Goal: Transaction & Acquisition: Book appointment/travel/reservation

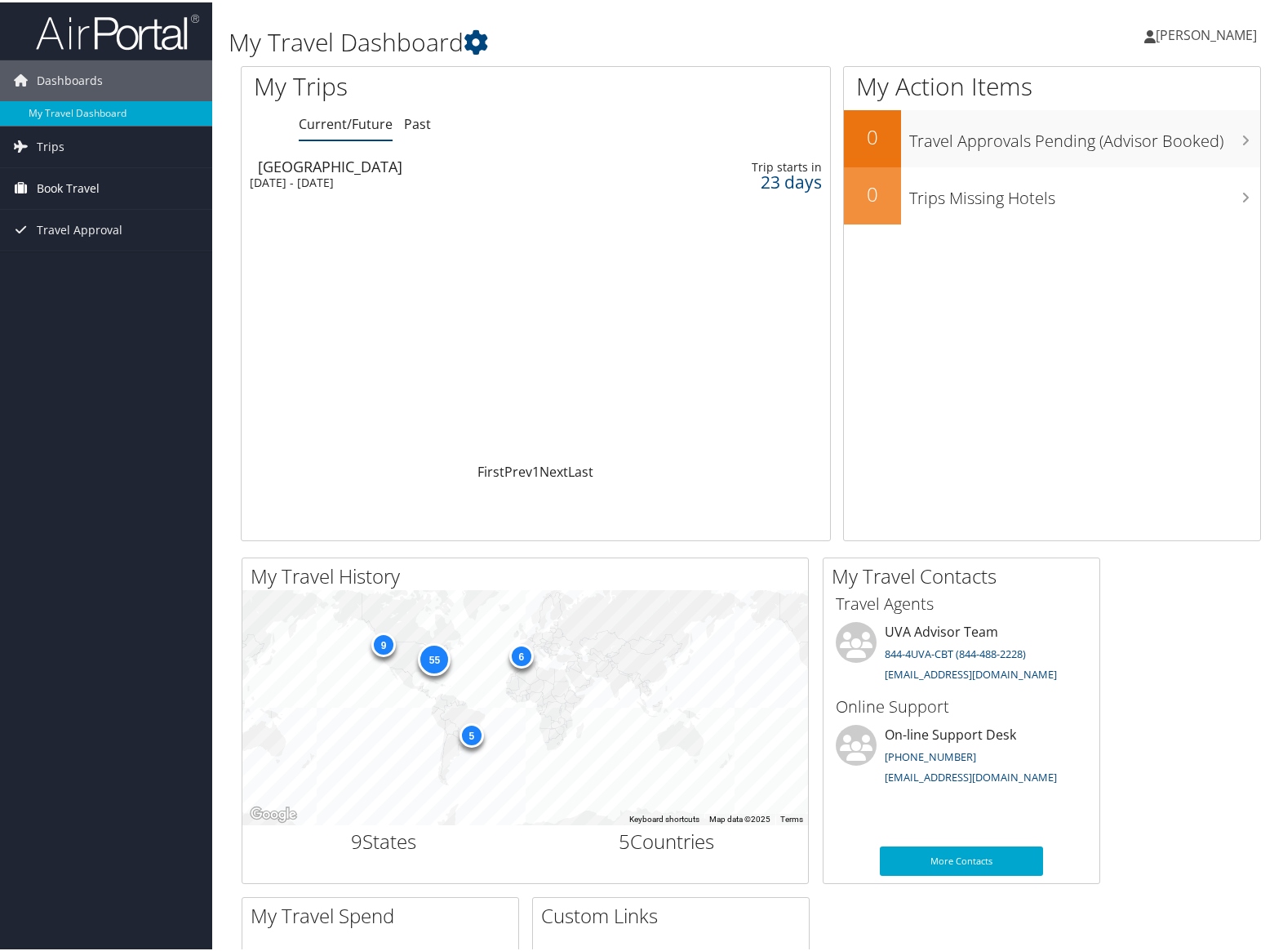
click at [56, 180] on span "Book Travel" at bounding box center [68, 186] width 63 height 41
click at [80, 271] on link "Book/Manage Online Trips" at bounding box center [106, 268] width 212 height 24
